Goal: Transaction & Acquisition: Purchase product/service

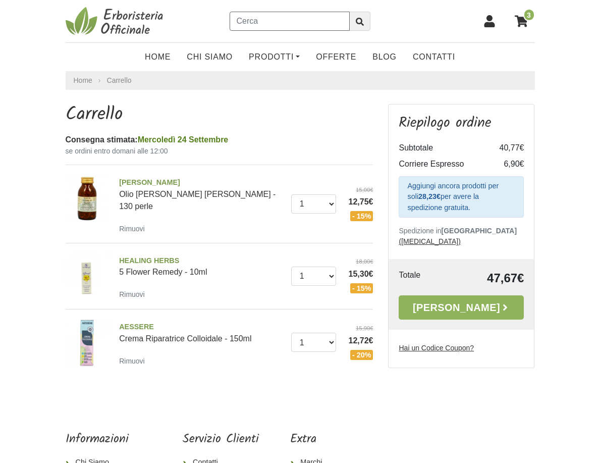
paste input "tricum vulgare germ oil"
type input "tricum vulgare germ oil"
click at [364, 23] on icon "submit" at bounding box center [360, 22] width 8 height 8
click at [119, 260] on span "HEALING HERBS" at bounding box center [201, 260] width 165 height 11
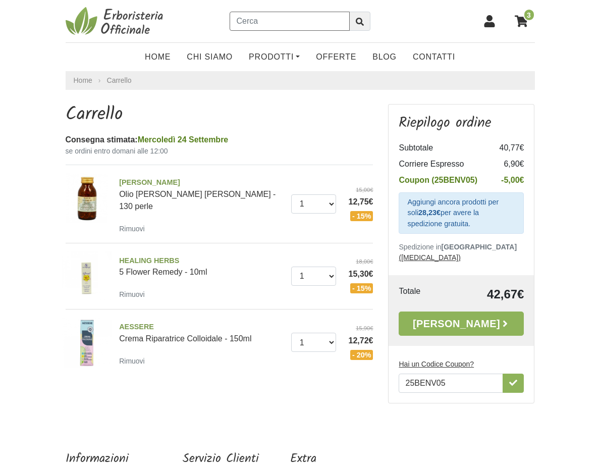
click at [261, 22] on input "text" at bounding box center [290, 21] width 120 height 19
type input "fieno [PERSON_NAME]"
click at [364, 20] on icon "submit" at bounding box center [360, 22] width 8 height 8
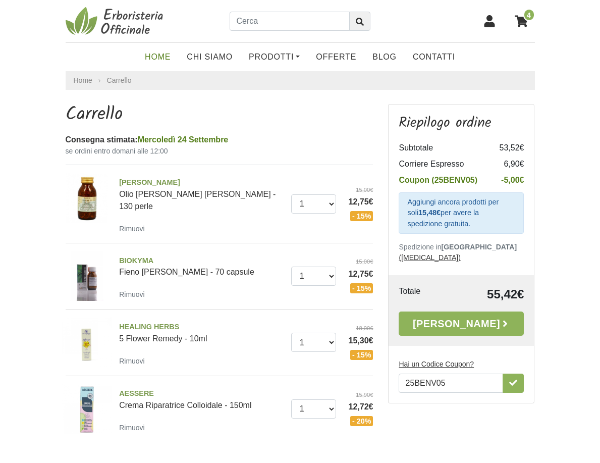
click at [157, 57] on link "Home" at bounding box center [158, 57] width 42 height 20
